Goal: Transaction & Acquisition: Purchase product/service

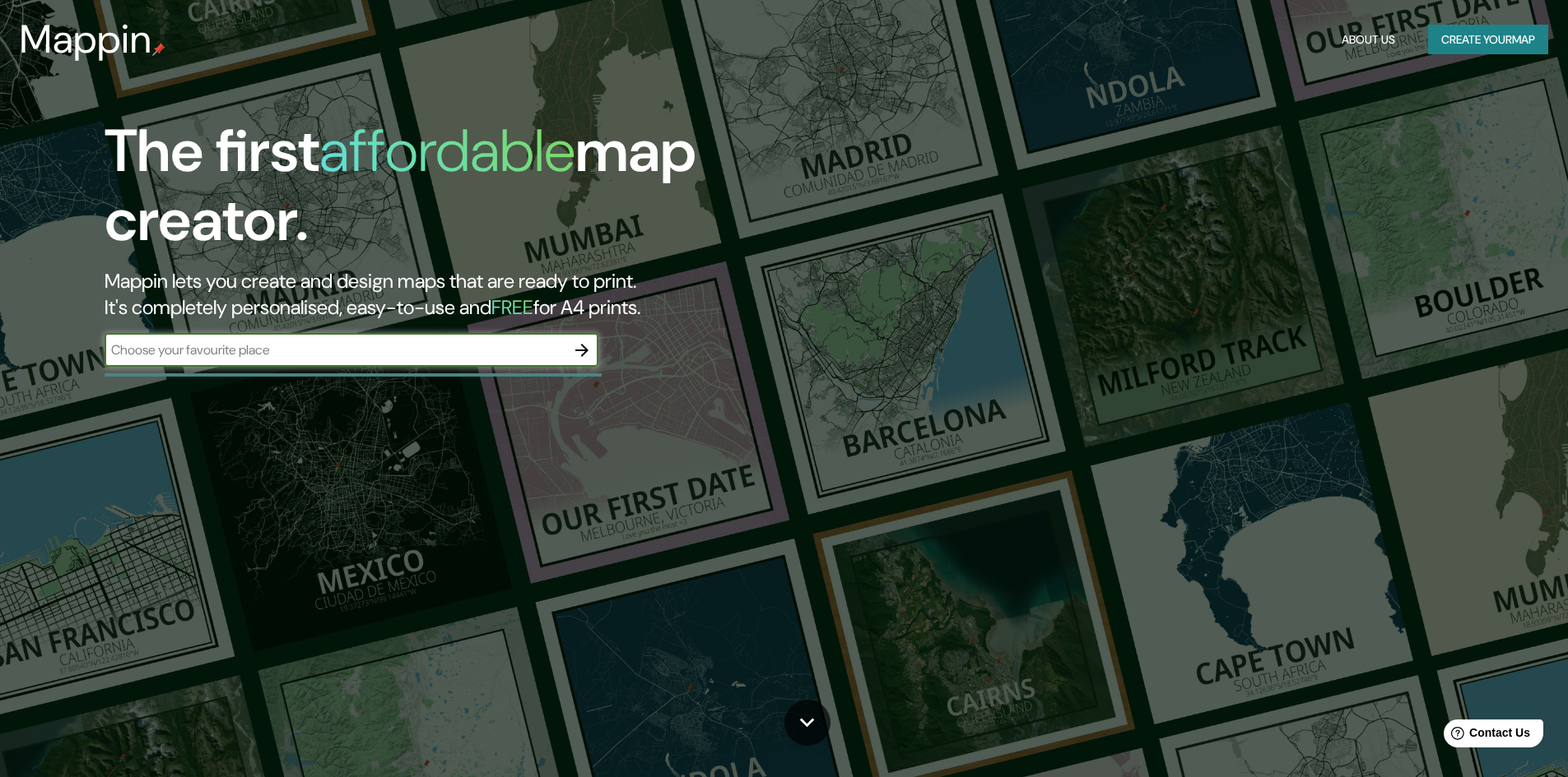
click at [325, 347] on input "text" at bounding box center [334, 349] width 461 height 19
type input "[GEOGRAPHIC_DATA]"
click at [582, 347] on icon "button" at bounding box center [581, 350] width 19 height 19
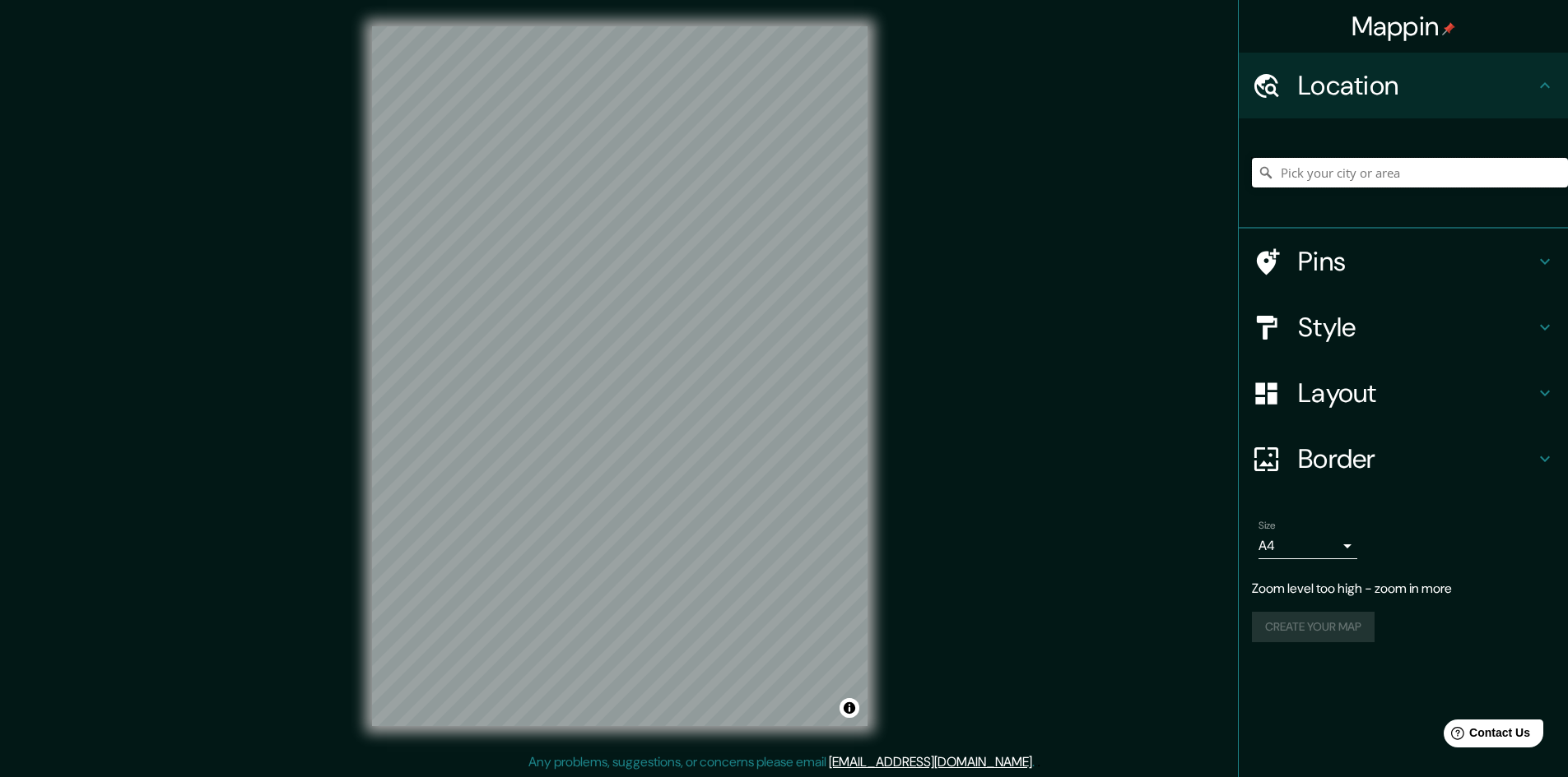
click at [1312, 172] on input "Pick your city or area" at bounding box center [1410, 173] width 316 height 30
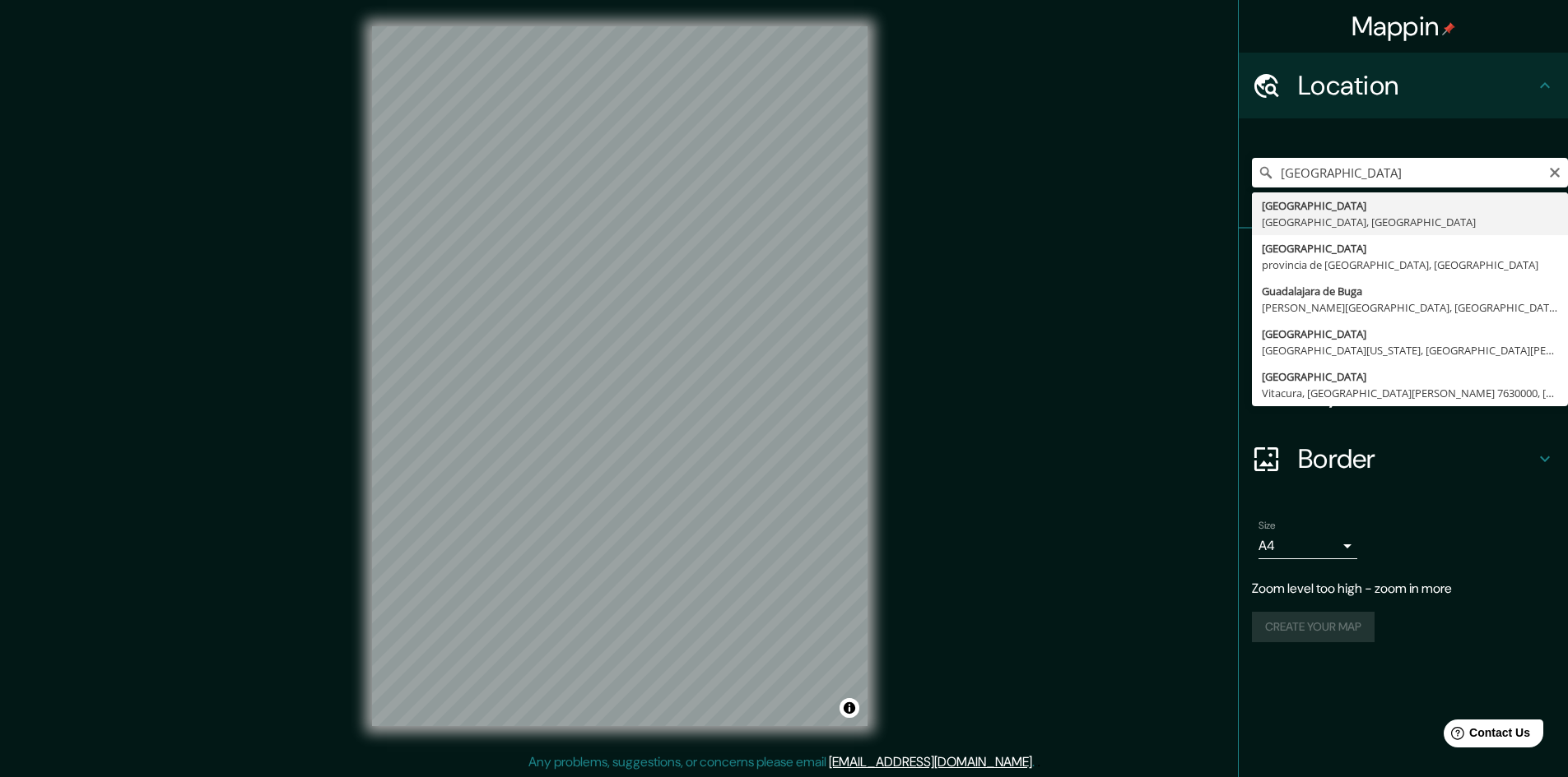
type input "[GEOGRAPHIC_DATA], [GEOGRAPHIC_DATA], [GEOGRAPHIC_DATA]"
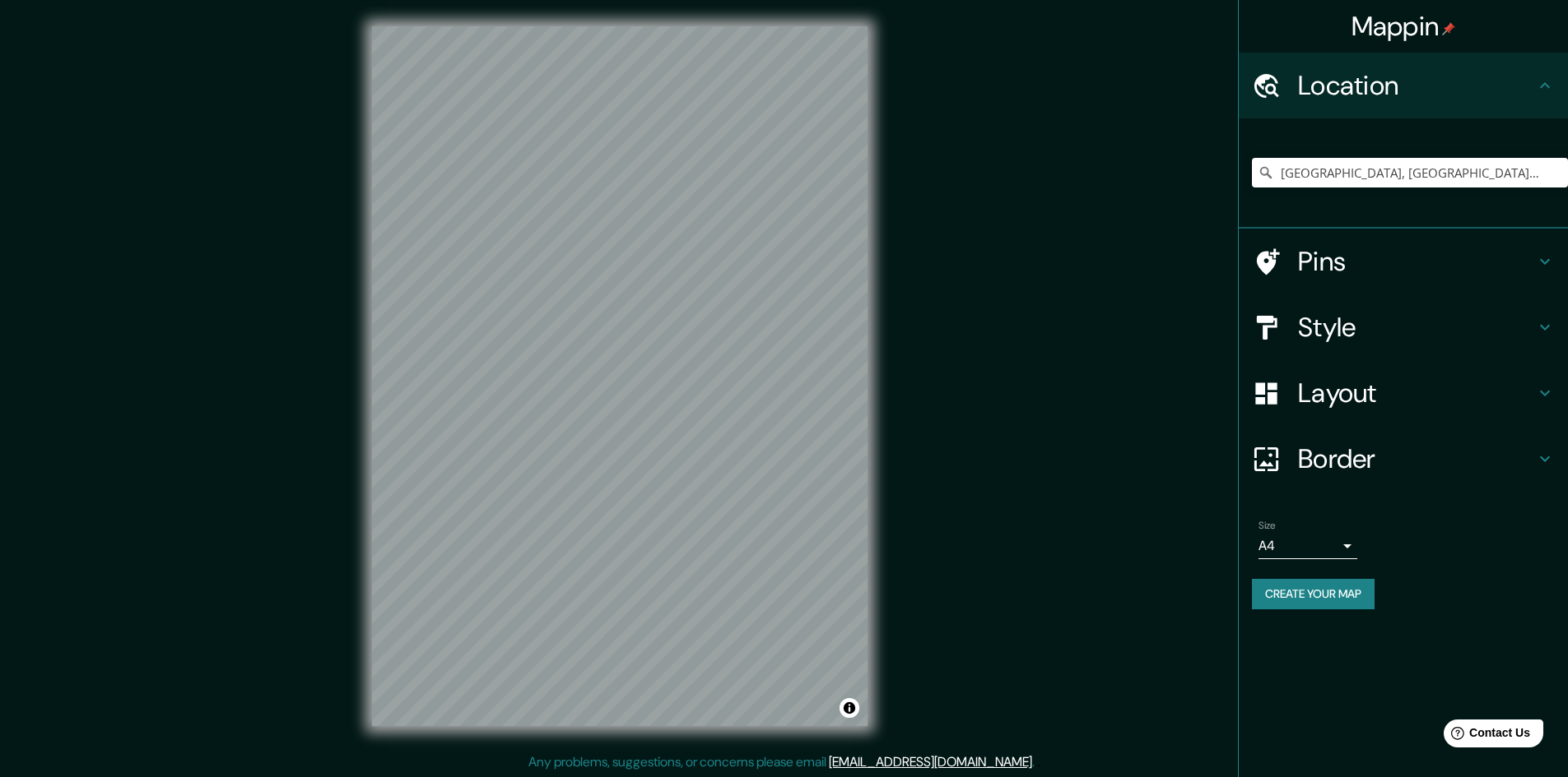
click at [1374, 329] on h4 "Style" at bounding box center [1416, 327] width 237 height 33
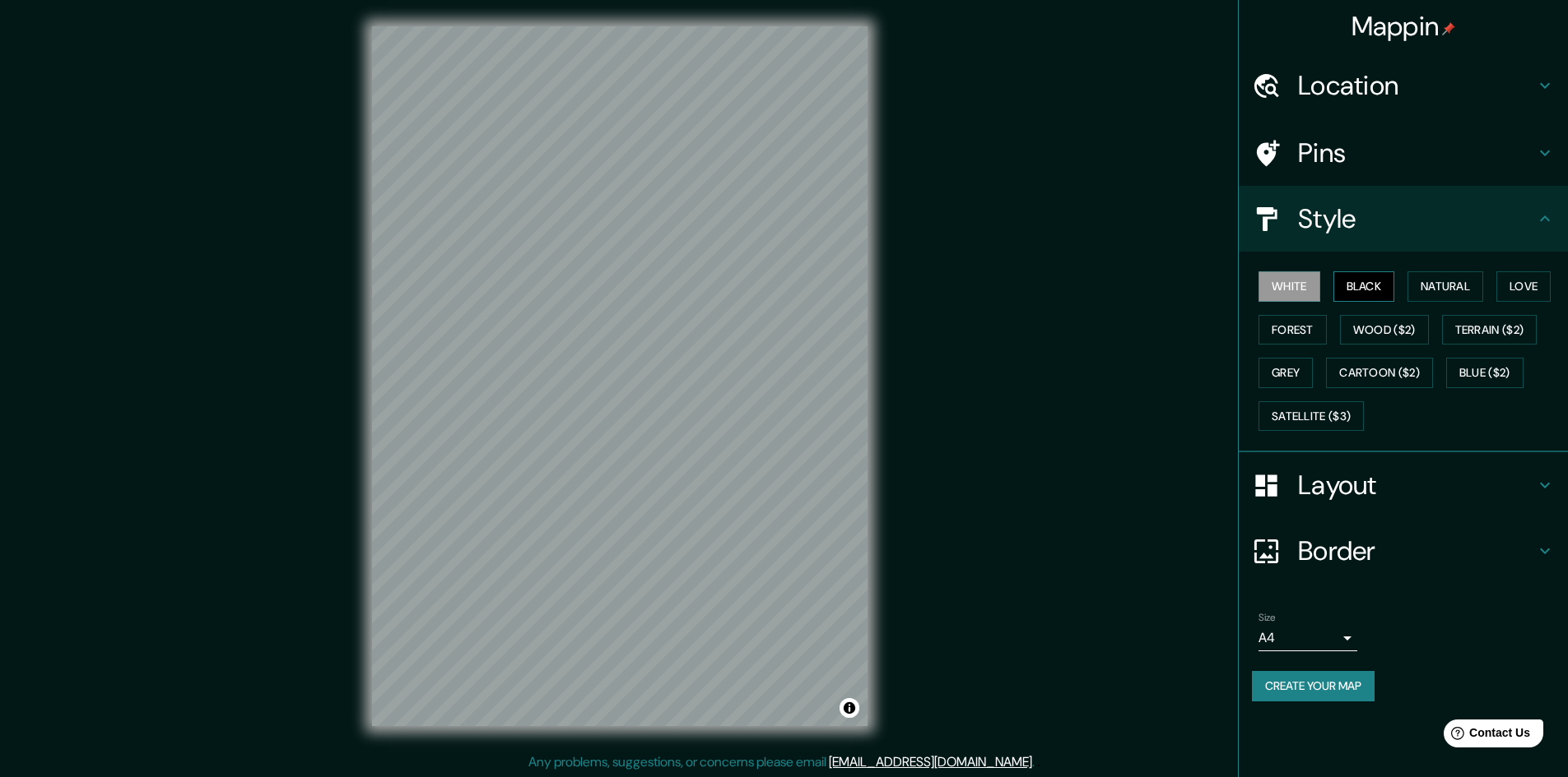
click at [1354, 292] on button "Black" at bounding box center [1364, 287] width 62 height 31
click at [1437, 288] on button "Natural" at bounding box center [1445, 287] width 76 height 31
click at [1524, 288] on button "Love" at bounding box center [1524, 287] width 55 height 31
click at [1512, 327] on button "Terrain ($2)" at bounding box center [1489, 330] width 95 height 31
click at [1392, 330] on button "Wood ($2)" at bounding box center [1384, 330] width 89 height 31
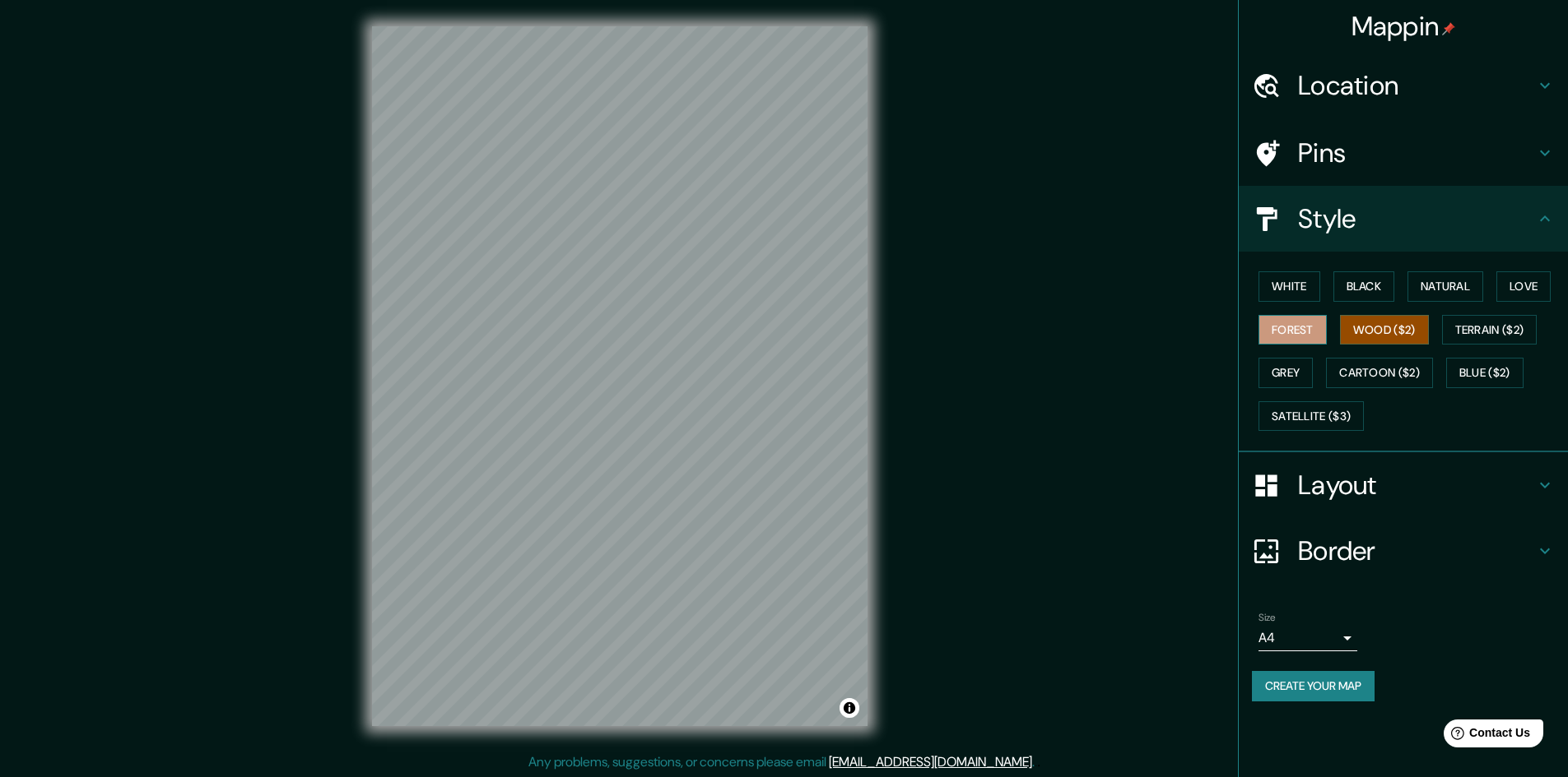
click at [1324, 336] on button "Forest" at bounding box center [1292, 330] width 68 height 31
click at [1264, 383] on button "Grey" at bounding box center [1286, 373] width 55 height 31
click at [300, 234] on div "Mappin Location [GEOGRAPHIC_DATA], [GEOGRAPHIC_DATA], [GEOGRAPHIC_DATA] Pins St…" at bounding box center [784, 389] width 1568 height 779
click at [1351, 540] on h4 "Border" at bounding box center [1416, 550] width 237 height 33
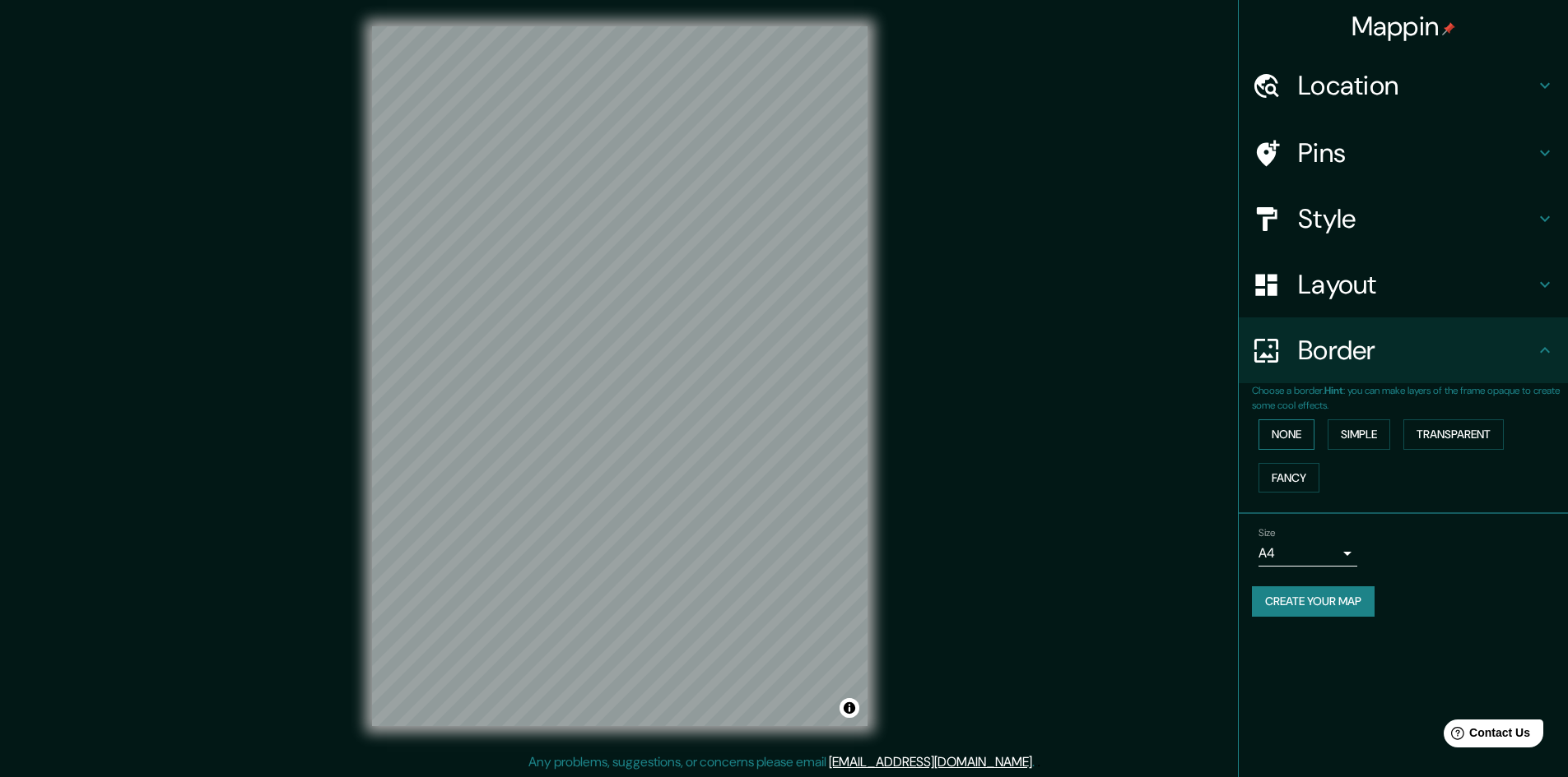
click at [1300, 436] on button "None" at bounding box center [1286, 435] width 56 height 31
click at [1298, 436] on button "None" at bounding box center [1286, 435] width 56 height 31
click at [1380, 442] on button "Simple" at bounding box center [1358, 435] width 63 height 31
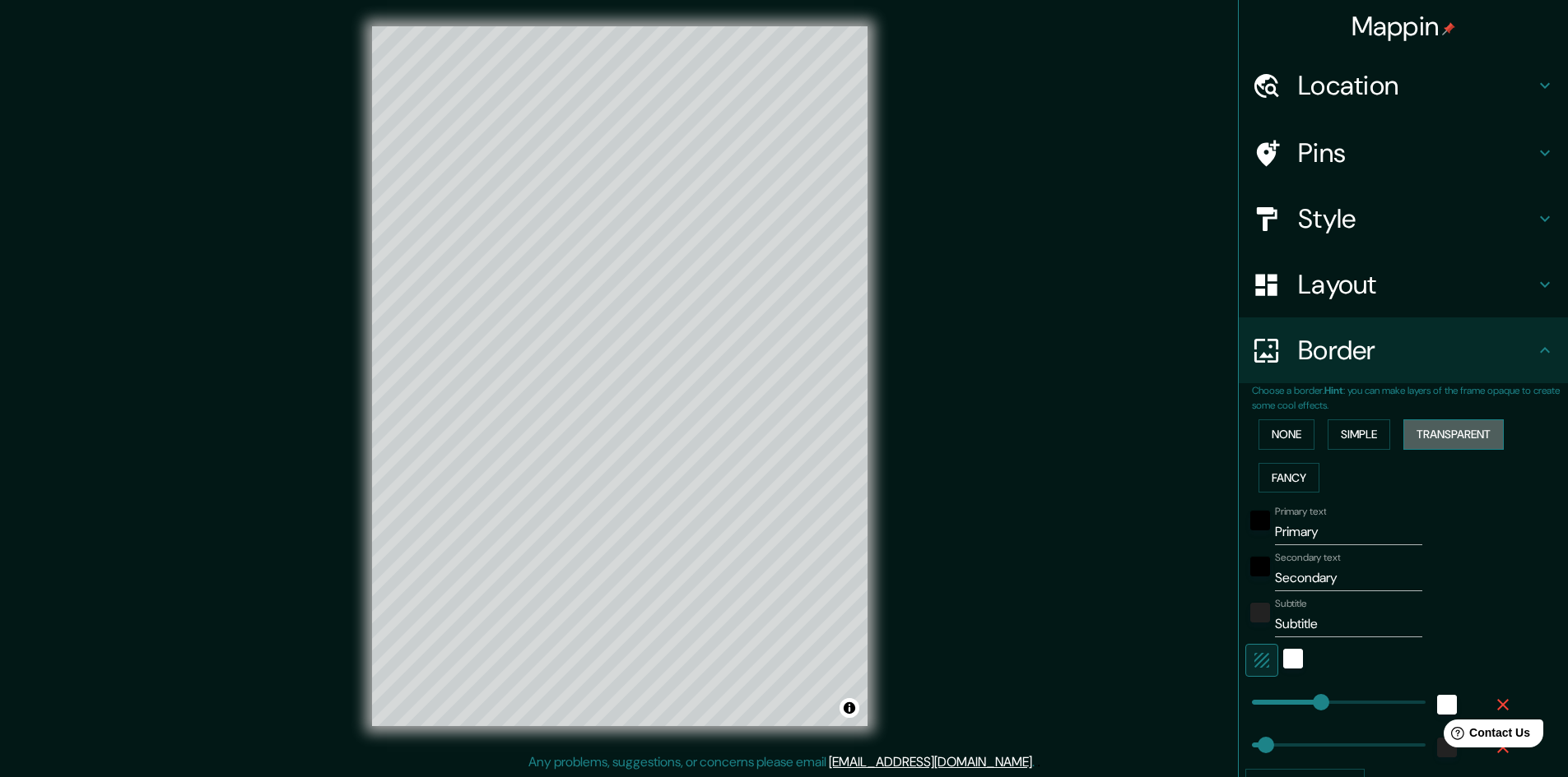
click at [1439, 437] on button "Transparent" at bounding box center [1453, 435] width 101 height 31
click at [1332, 435] on button "Simple" at bounding box center [1358, 435] width 63 height 31
click at [1266, 434] on button "None" at bounding box center [1286, 435] width 56 height 31
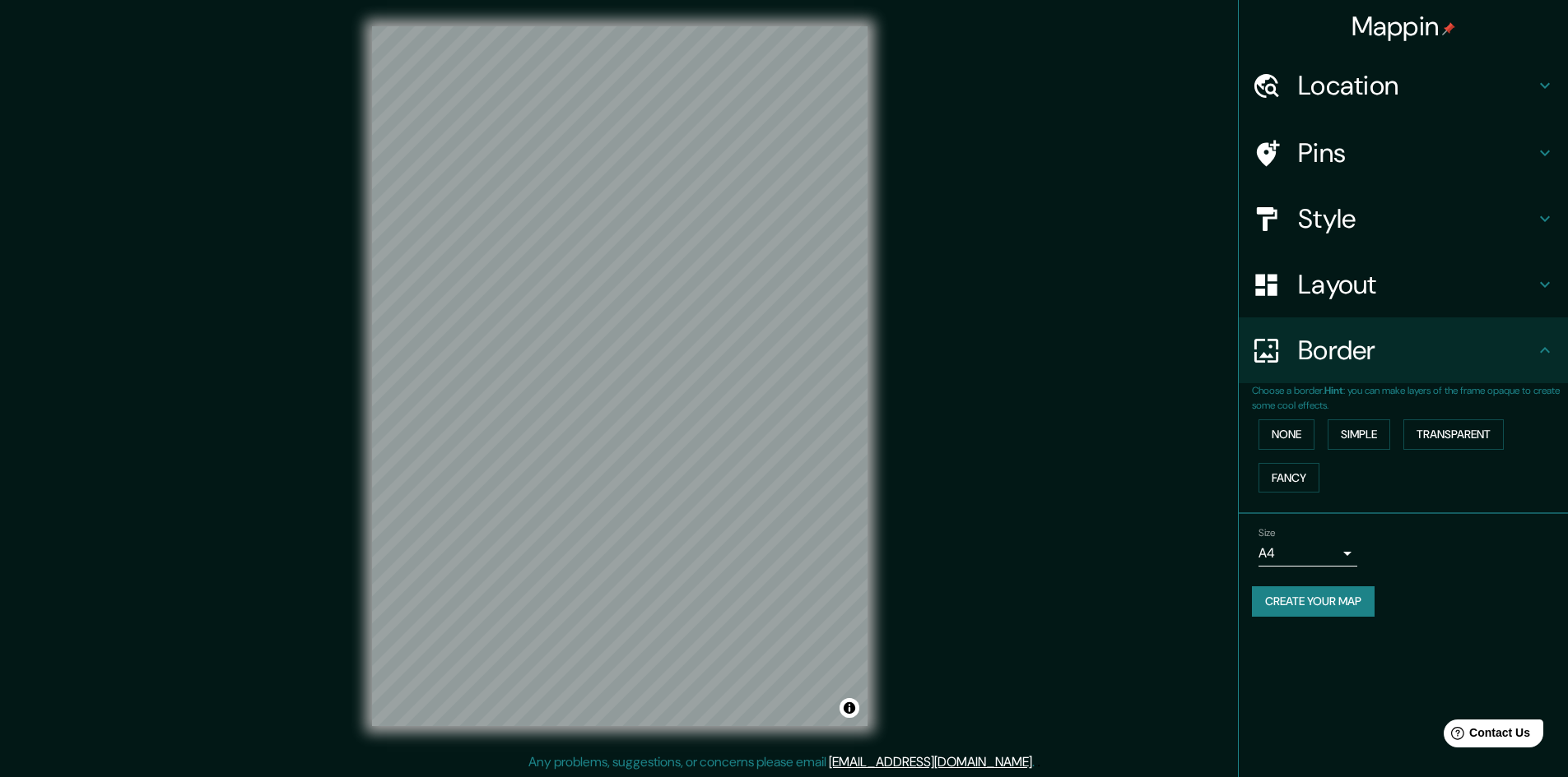
click at [1322, 434] on div "None Simple Transparent Fancy" at bounding box center [1410, 456] width 316 height 86
click at [1336, 434] on button "Simple" at bounding box center [1358, 435] width 63 height 31
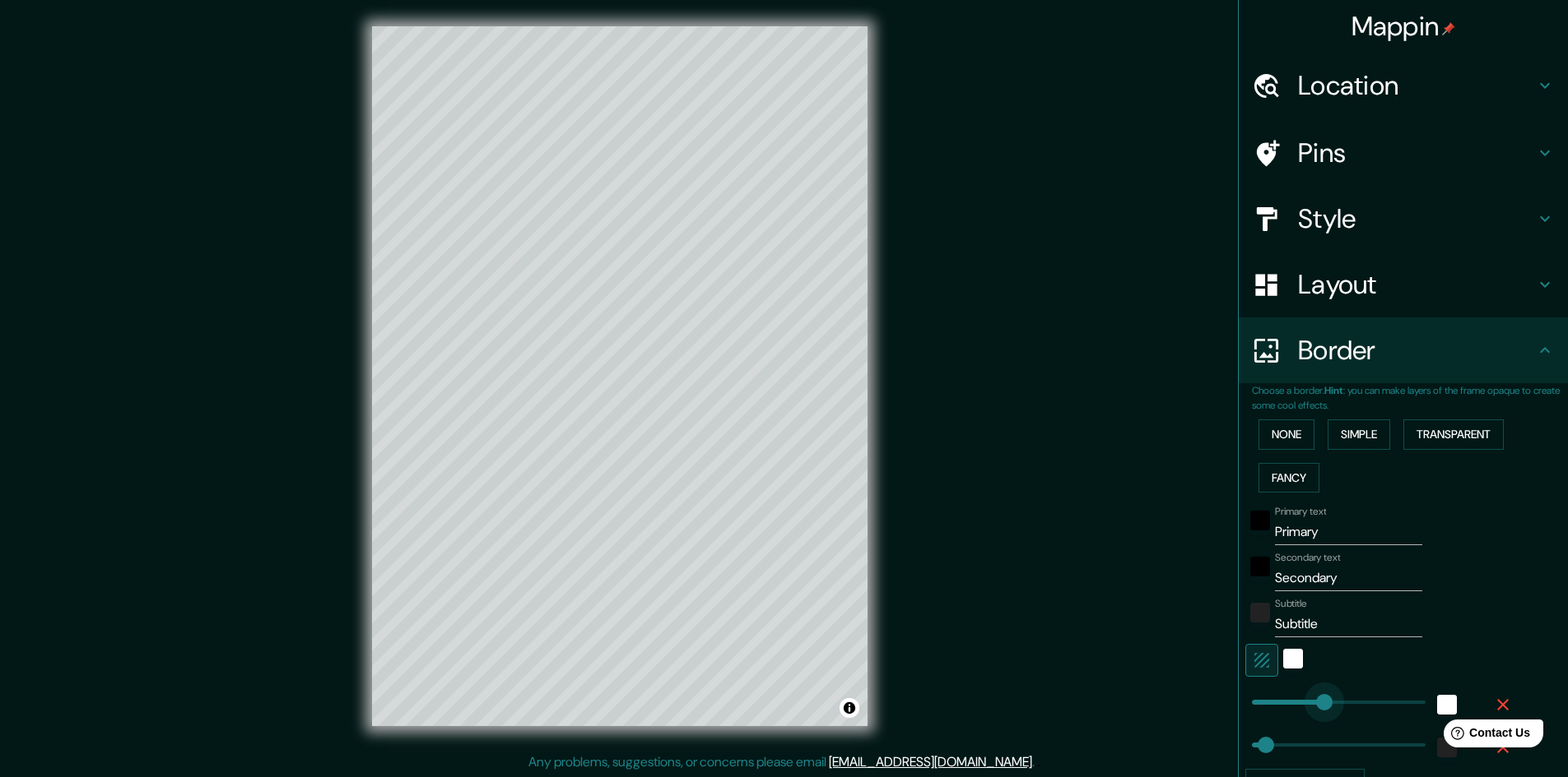
type input "294"
drag, startPoint x: 1306, startPoint y: 703, endPoint x: 1324, endPoint y: 707, distance: 18.4
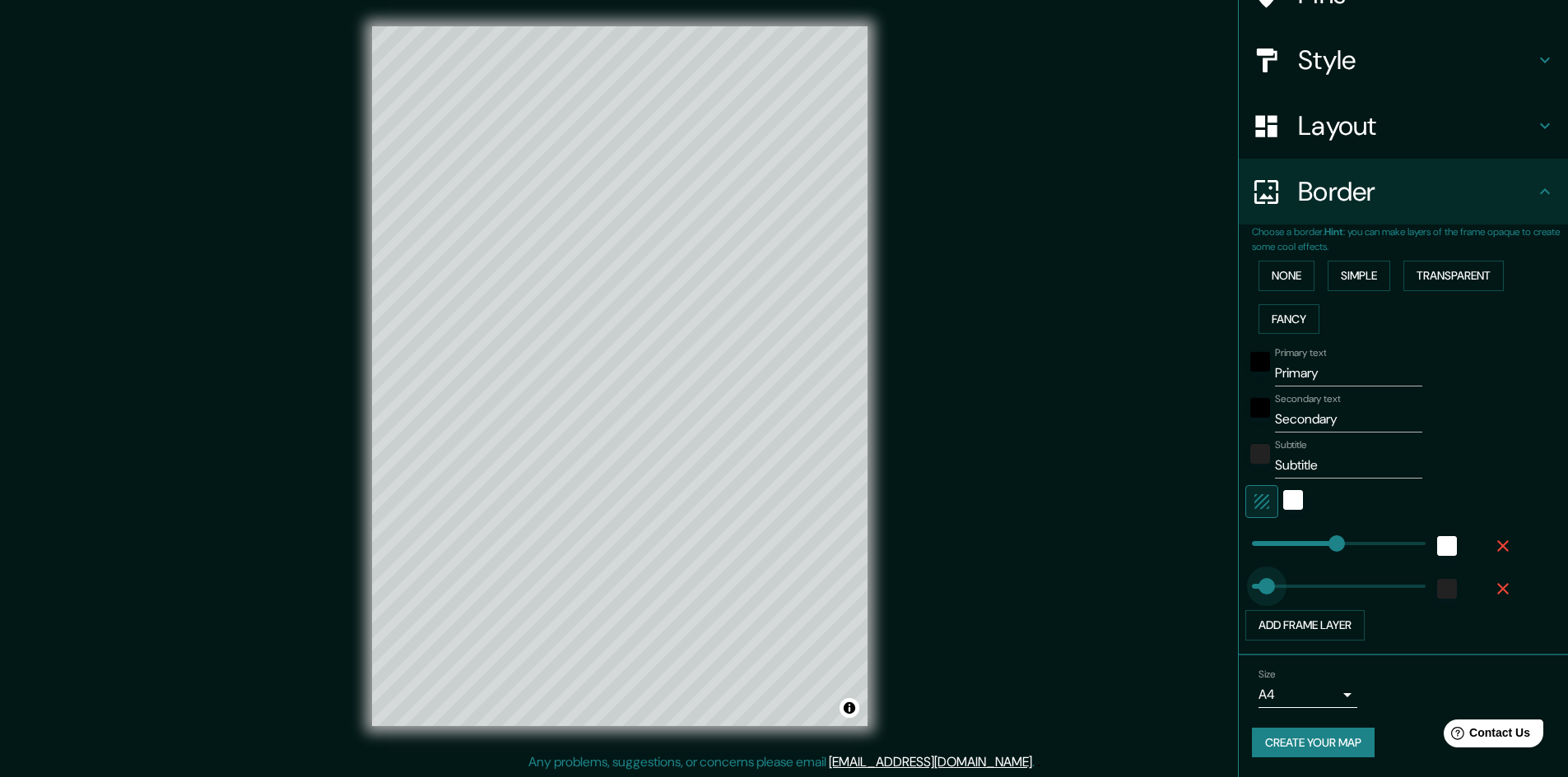
type input "331"
drag, startPoint x: 1254, startPoint y: 586, endPoint x: 1338, endPoint y: 593, distance: 84.3
